Goal: Ask a question

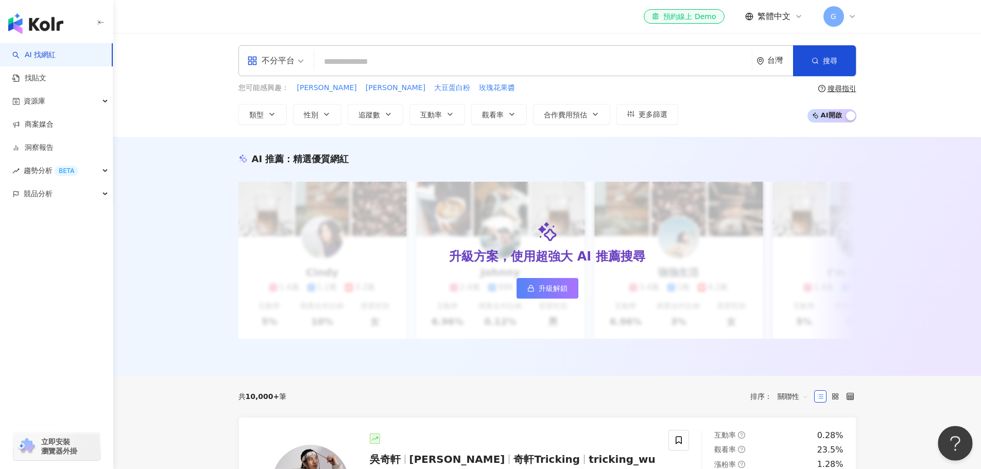
click at [949, 437] on button "Open Beacon popover" at bounding box center [953, 441] width 31 height 31
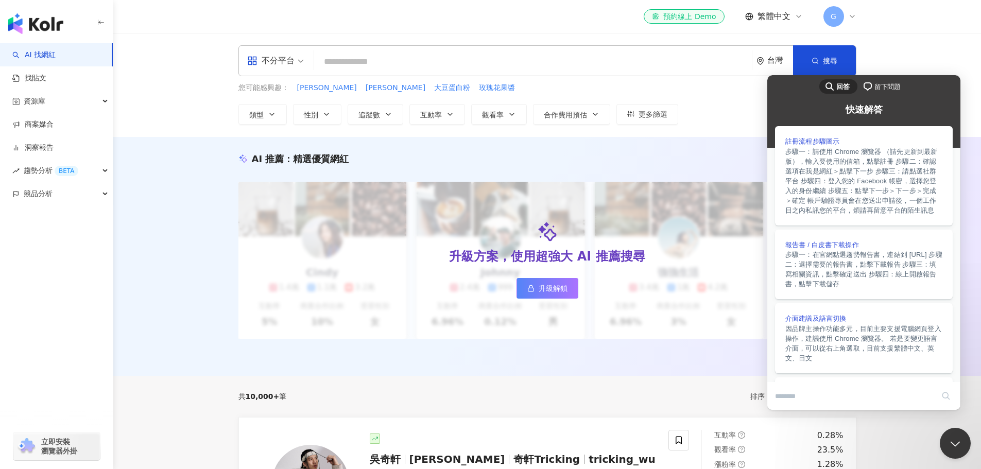
click at [875, 89] on span "留下問題" at bounding box center [888, 87] width 26 height 10
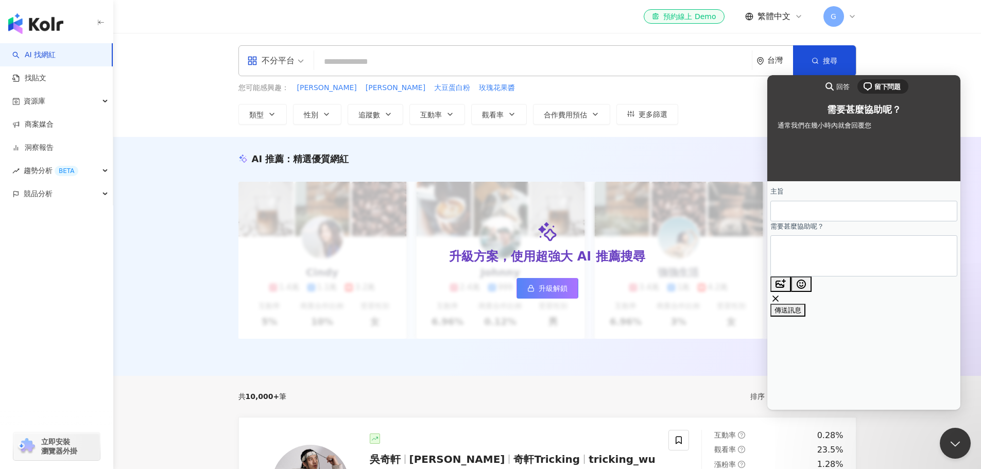
click at [846, 86] on span "回答" at bounding box center [843, 87] width 13 height 10
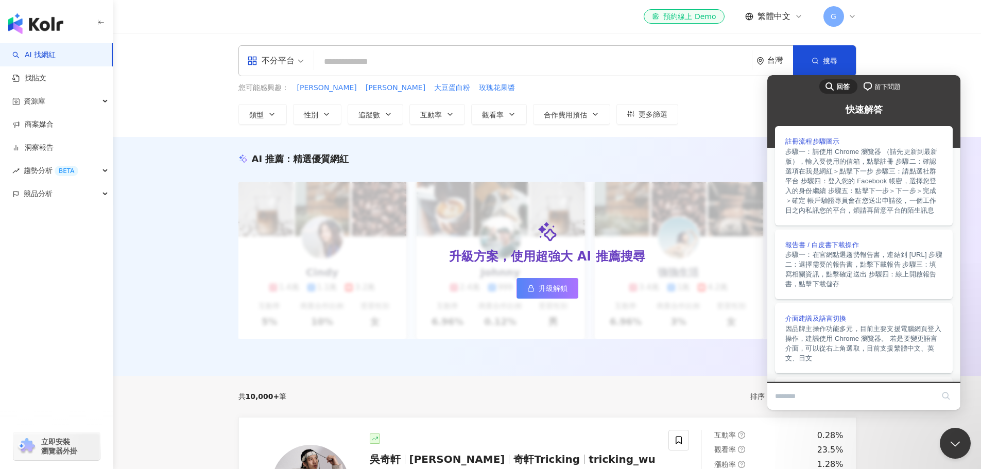
click at [891, 84] on span "留下問題" at bounding box center [888, 87] width 26 height 10
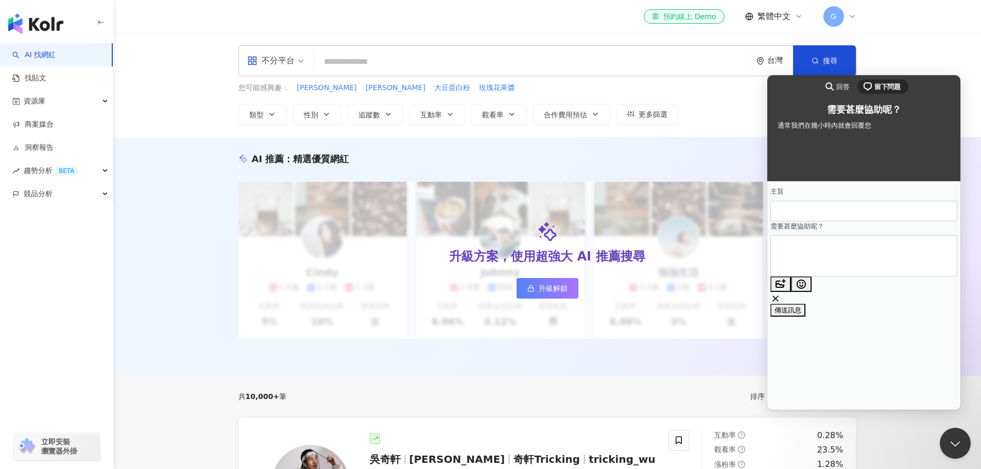
click at [968, 316] on div "AI 推薦 ： 精選優質網紅 升級方案，使用超強大 AI 推薦搜尋 升級解鎖 [PERSON_NAME] 1.4萬 1.1萬 3.2萬 互動率 5% 商業合作…" at bounding box center [547, 256] width 868 height 239
click at [852, 13] on icon at bounding box center [852, 16] width 8 height 8
drag, startPoint x: 949, startPoint y: 437, endPoint x: 1097, endPoint y: 627, distance: 240.8
click at [949, 437] on button "Close Beacon popover" at bounding box center [953, 441] width 31 height 31
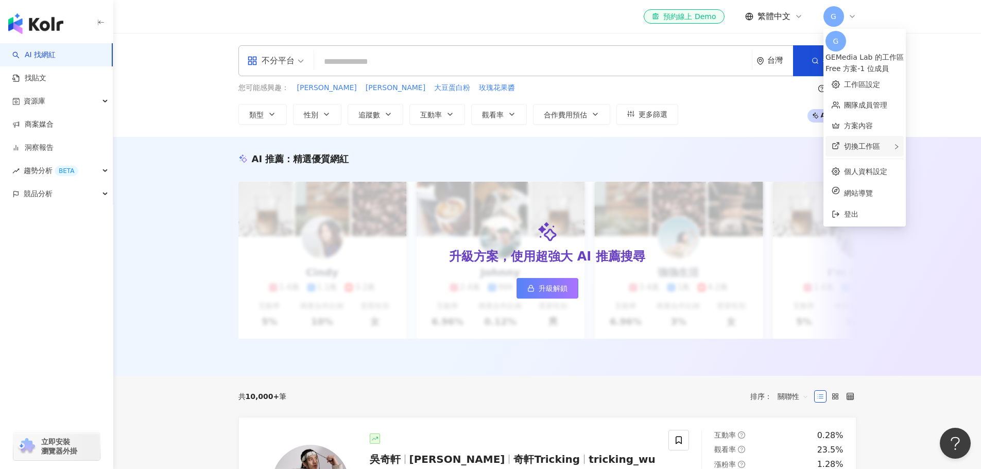
click at [904, 142] on div "切換工作區" at bounding box center [865, 146] width 78 height 21
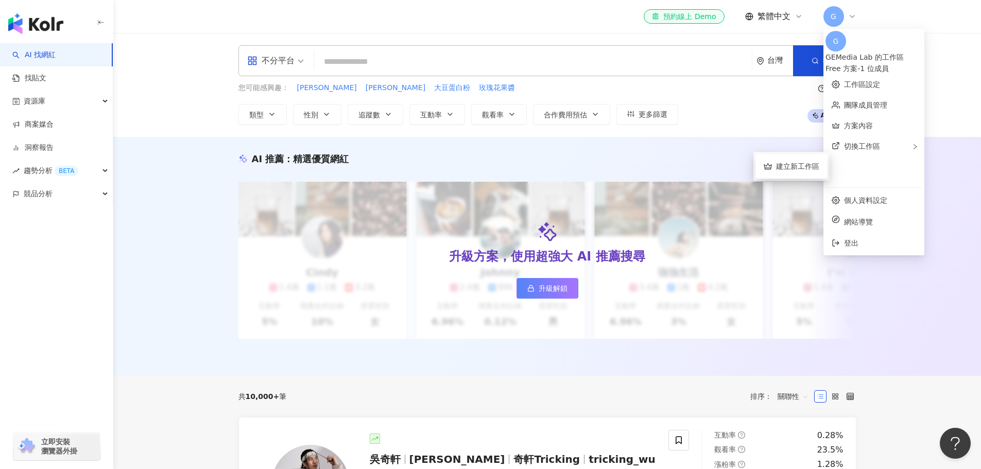
click at [951, 281] on div "AI 推薦 ： 精選優質網紅 升級方案，使用超強大 AI 推薦搜尋 升級解鎖 [PERSON_NAME] 1.4萬 1.1萬 3.2萬 互動率 5% 商業合作…" at bounding box center [547, 256] width 868 height 239
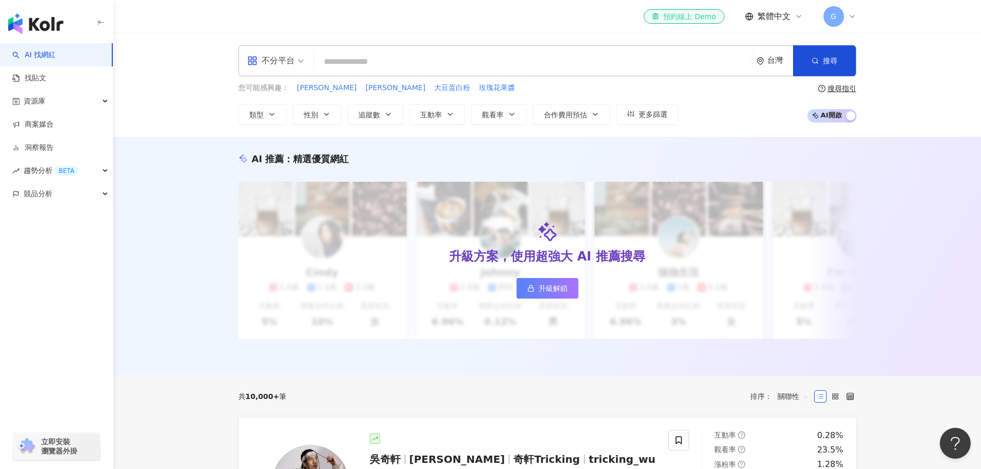
click at [704, 20] on div "el-icon-cs 預約線上 Demo" at bounding box center [684, 16] width 64 height 10
